Goal: Task Accomplishment & Management: Use online tool/utility

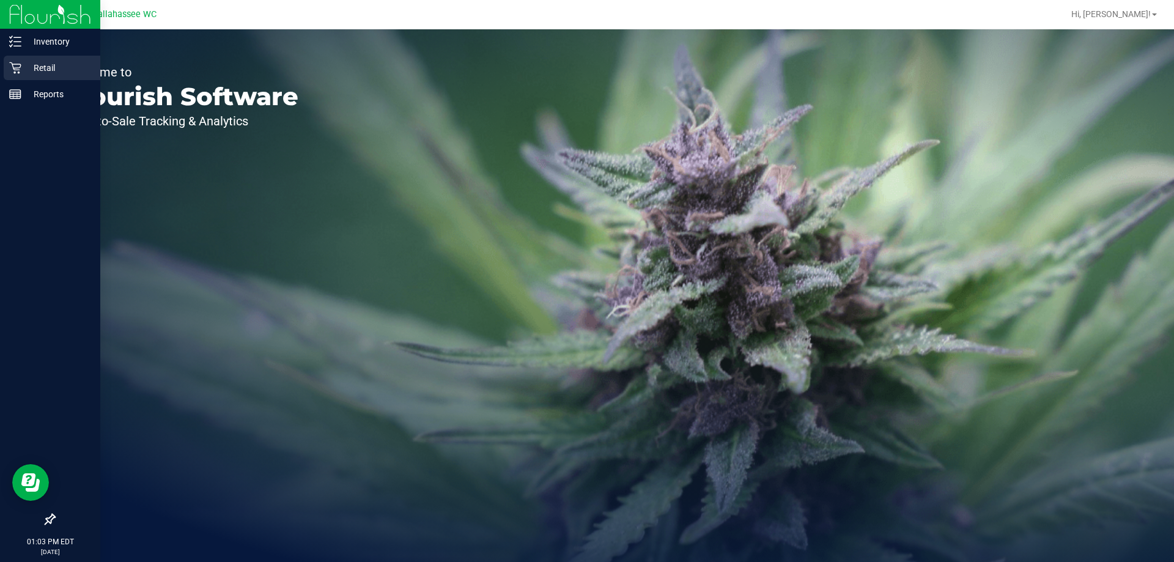
click at [48, 61] on p "Retail" at bounding box center [57, 68] width 73 height 15
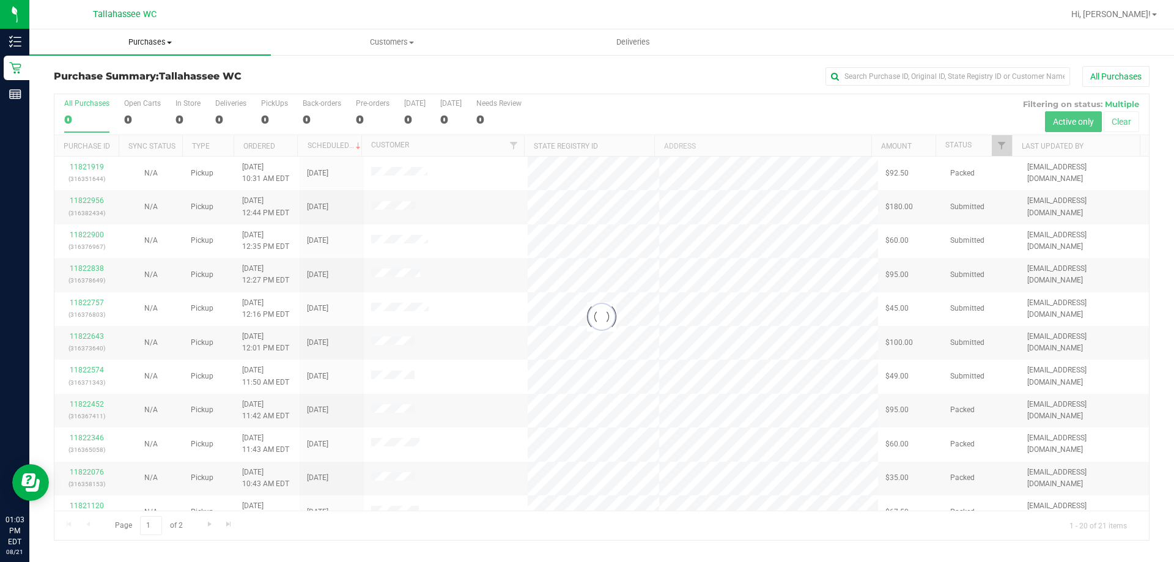
click at [165, 44] on span "Purchases" at bounding box center [150, 42] width 242 height 11
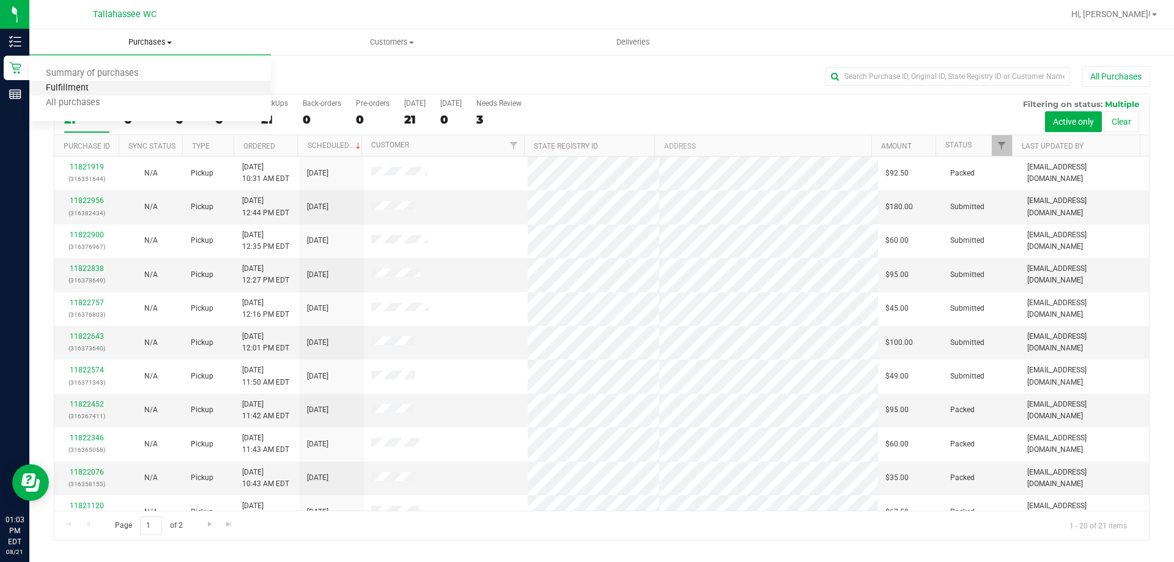
click at [84, 94] on span "Fulfillment" at bounding box center [67, 88] width 76 height 10
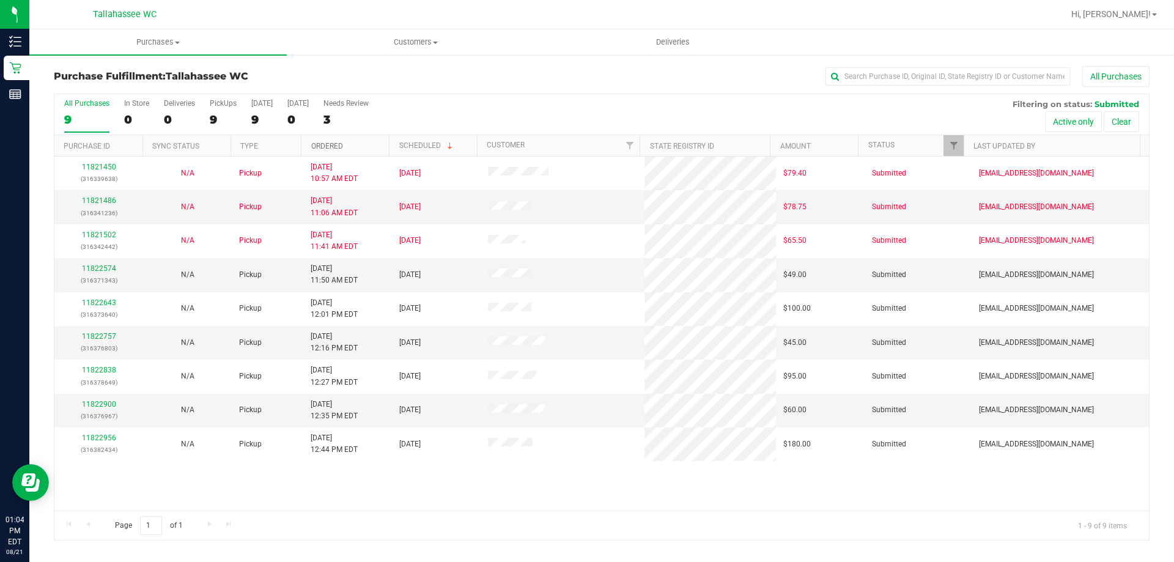
click at [336, 144] on link "Ordered" at bounding box center [327, 146] width 32 height 9
click at [104, 271] on link "11822574" at bounding box center [99, 268] width 34 height 9
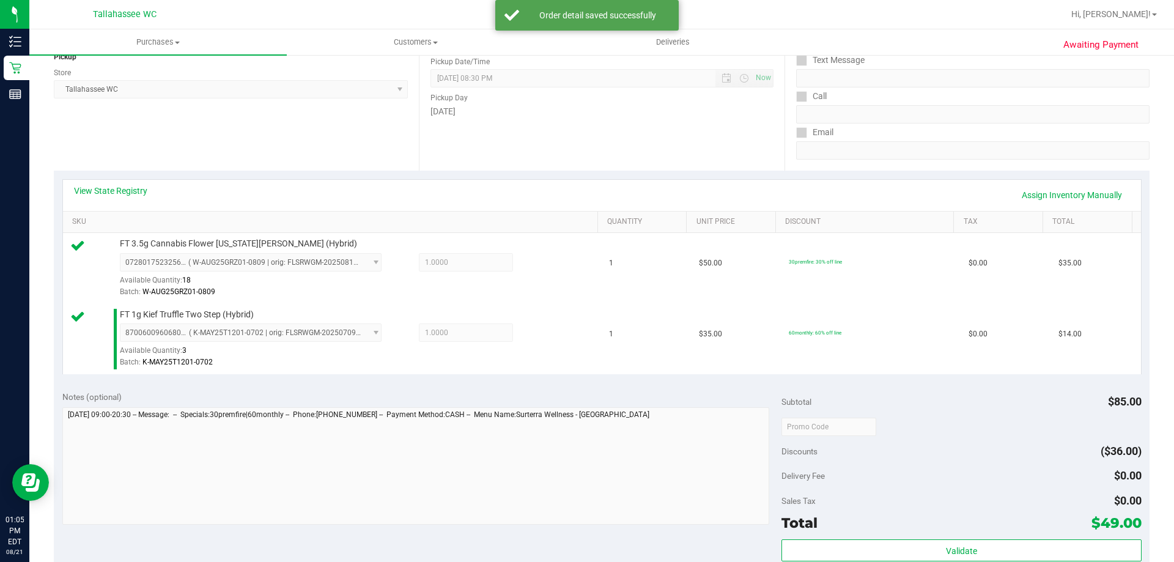
scroll to position [306, 0]
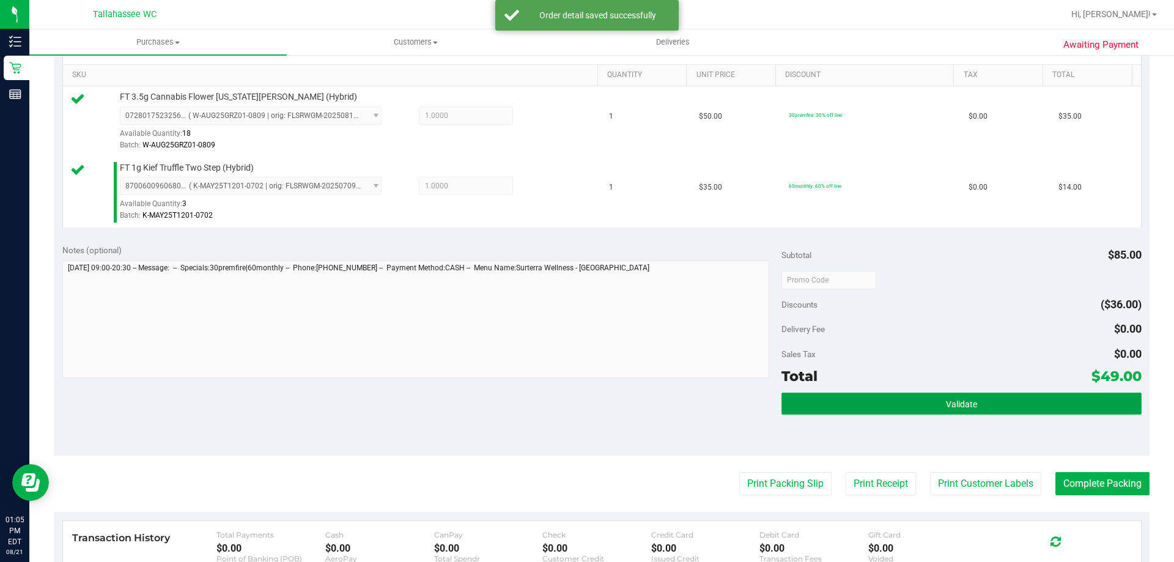
click at [918, 408] on button "Validate" at bounding box center [962, 404] width 360 height 22
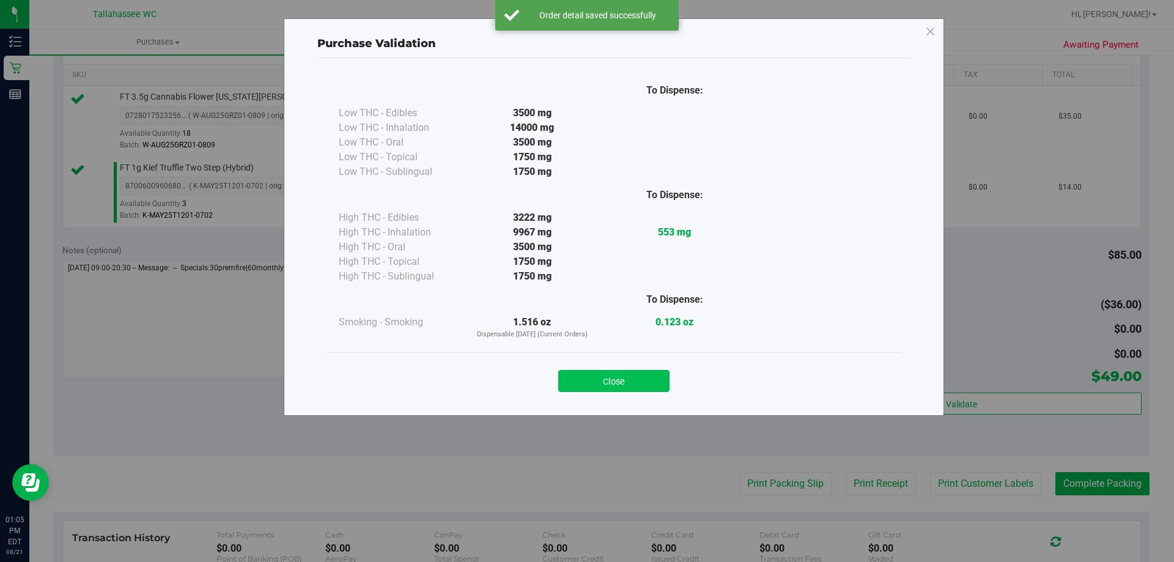
click at [575, 377] on button "Close" at bounding box center [613, 381] width 111 height 22
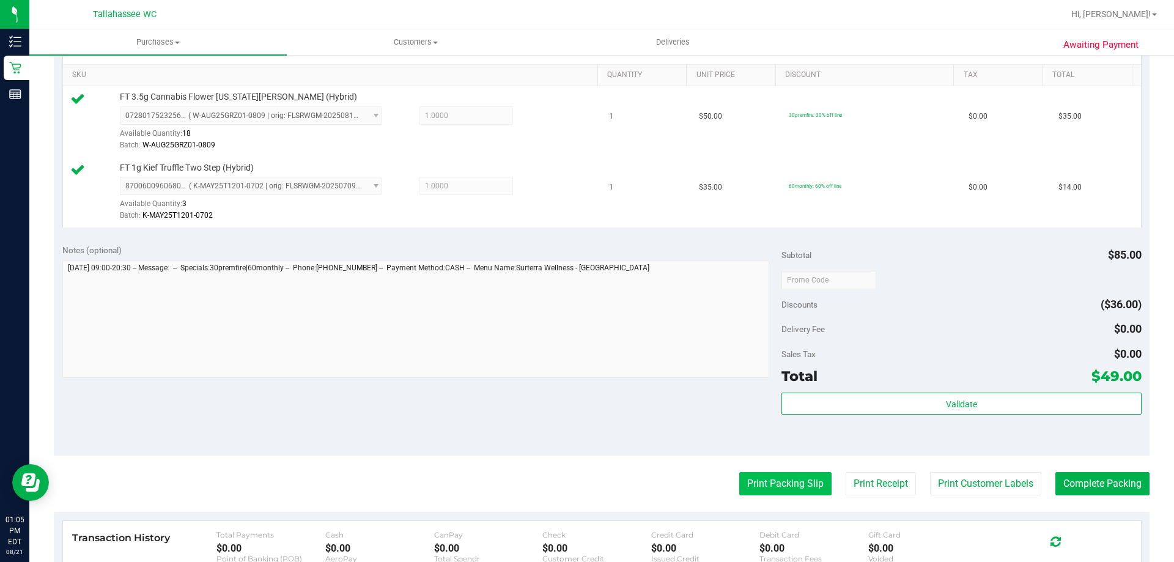
click at [741, 484] on button "Print Packing Slip" at bounding box center [785, 483] width 92 height 23
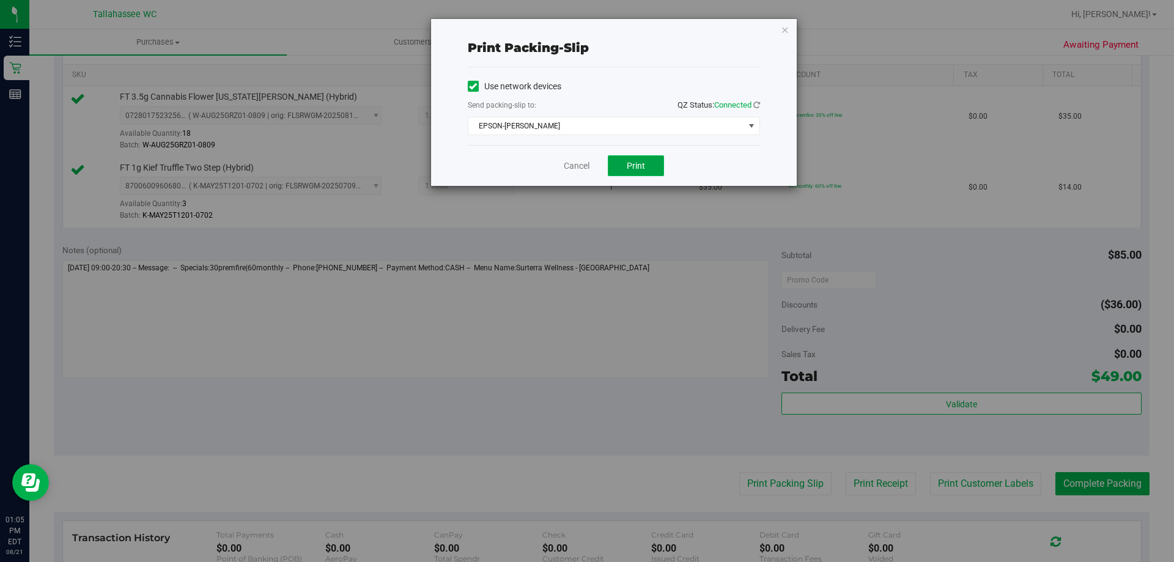
click at [626, 163] on button "Print" at bounding box center [636, 165] width 56 height 21
click at [777, 35] on div "Print packing-slip Use network devices Send packing-slip to: QZ Status: Connect…" at bounding box center [614, 102] width 366 height 167
click at [782, 32] on icon "button" at bounding box center [785, 29] width 9 height 15
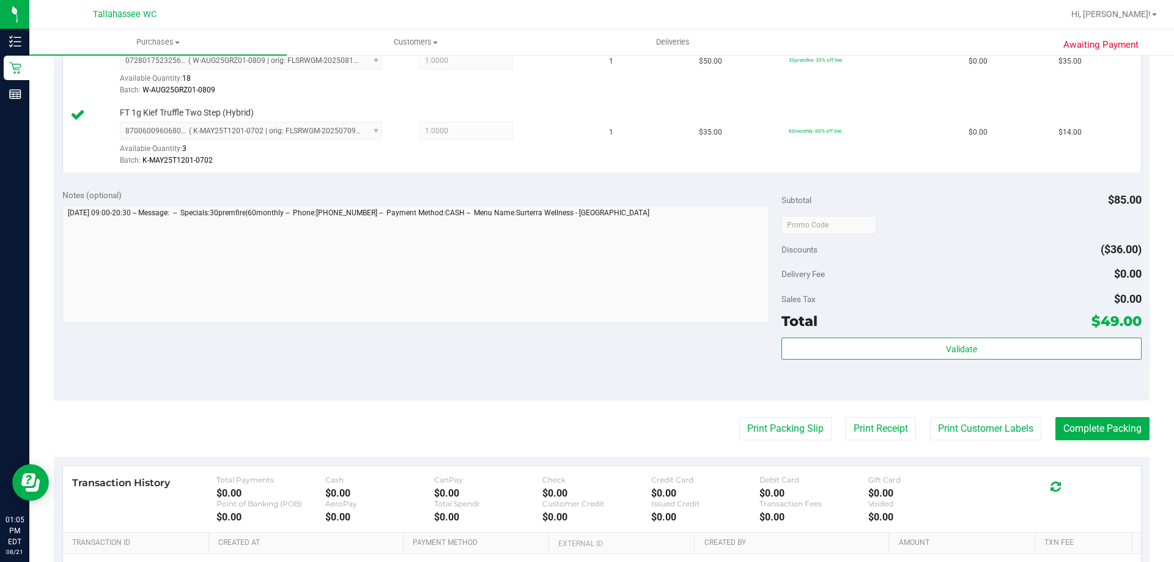
scroll to position [428, 0]
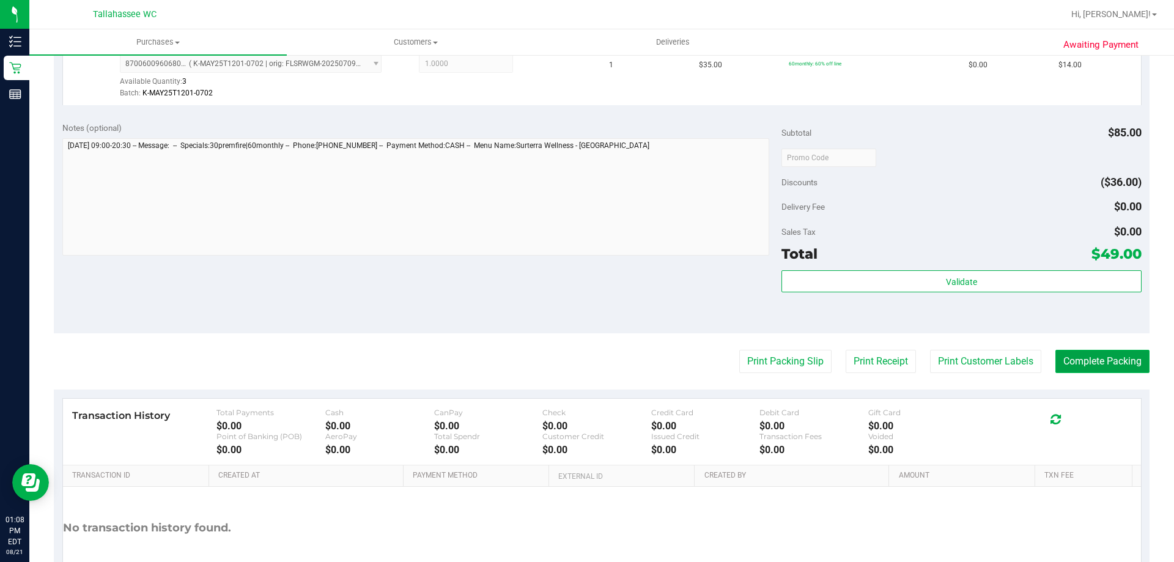
click at [1080, 358] on button "Complete Packing" at bounding box center [1103, 361] width 94 height 23
